Goal: Task Accomplishment & Management: Manage account settings

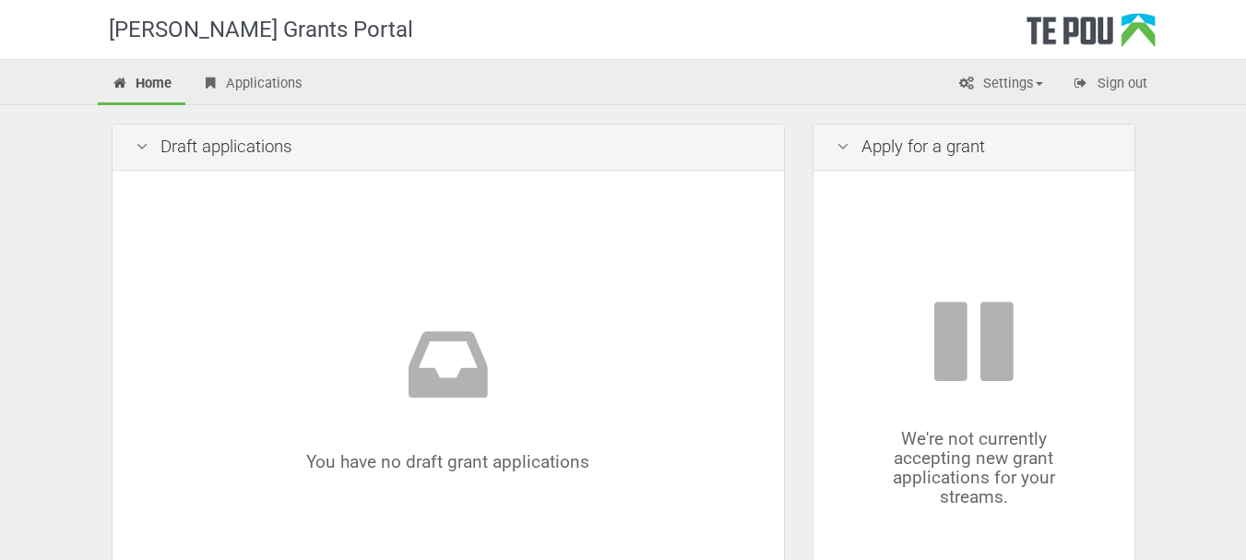
scroll to position [273, 0]
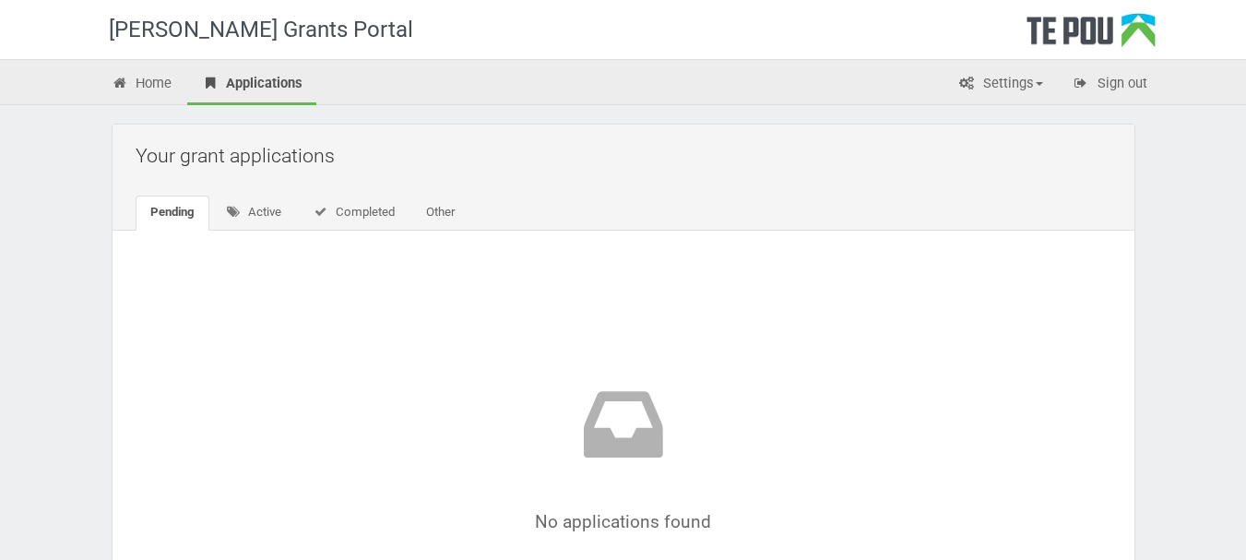
scroll to position [241, 0]
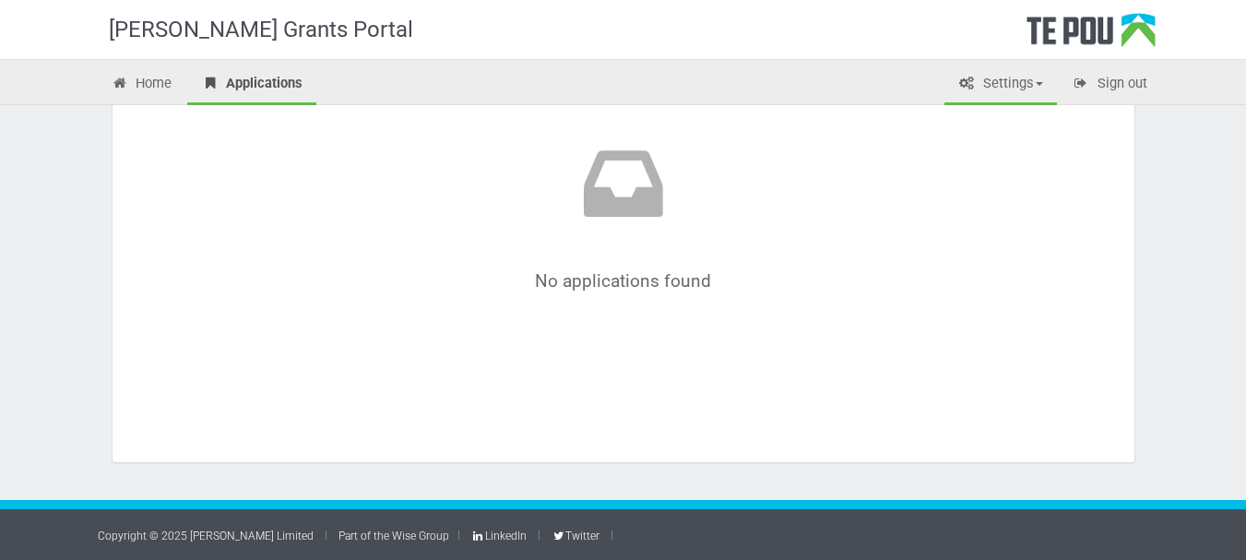
click at [1011, 71] on link "Settings" at bounding box center [1001, 85] width 113 height 41
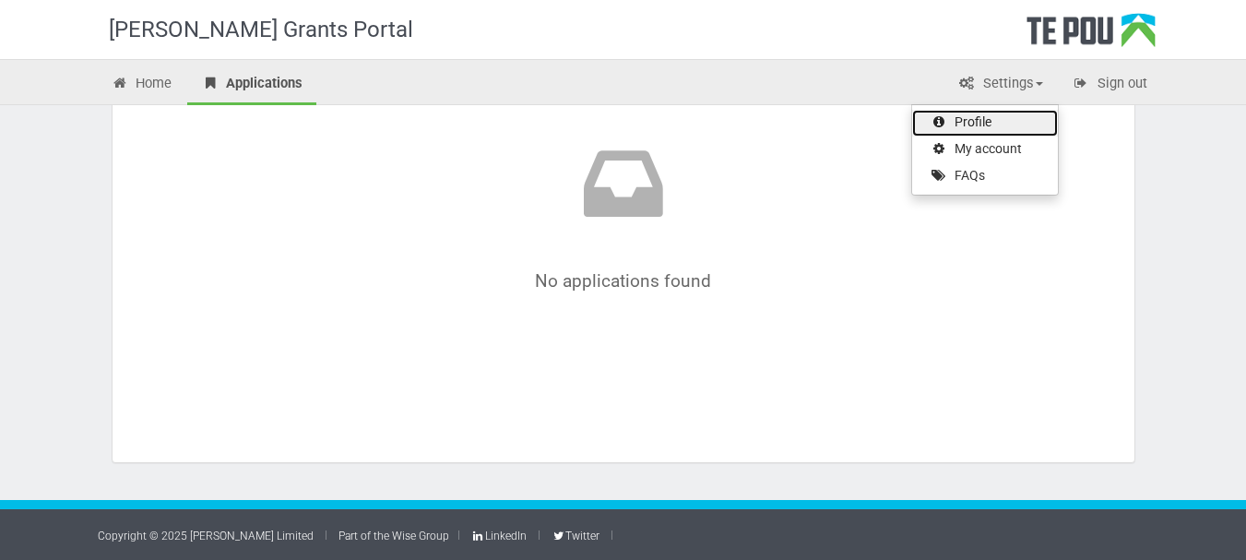
click at [995, 118] on link "Profile" at bounding box center [985, 123] width 146 height 27
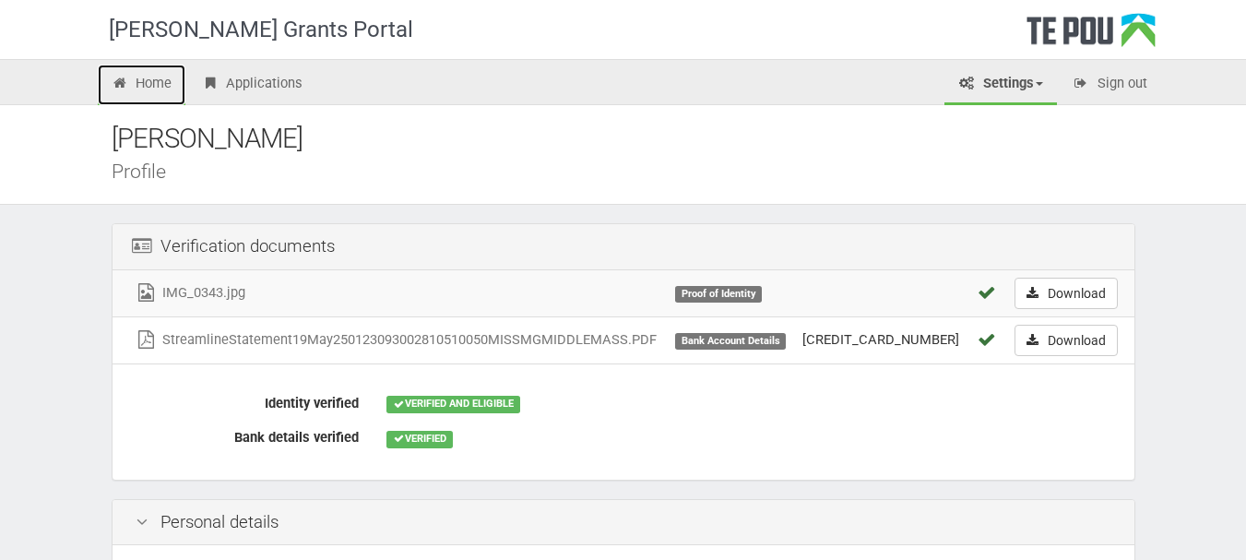
click at [164, 78] on link "Home" at bounding box center [142, 85] width 89 height 41
